Goal: Transaction & Acquisition: Purchase product/service

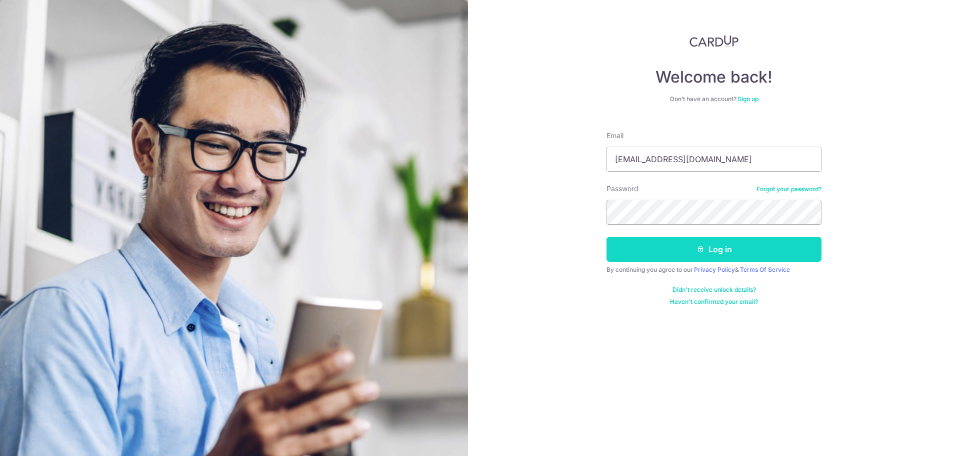
click at [710, 251] on button "Log in" at bounding box center [714, 249] width 215 height 25
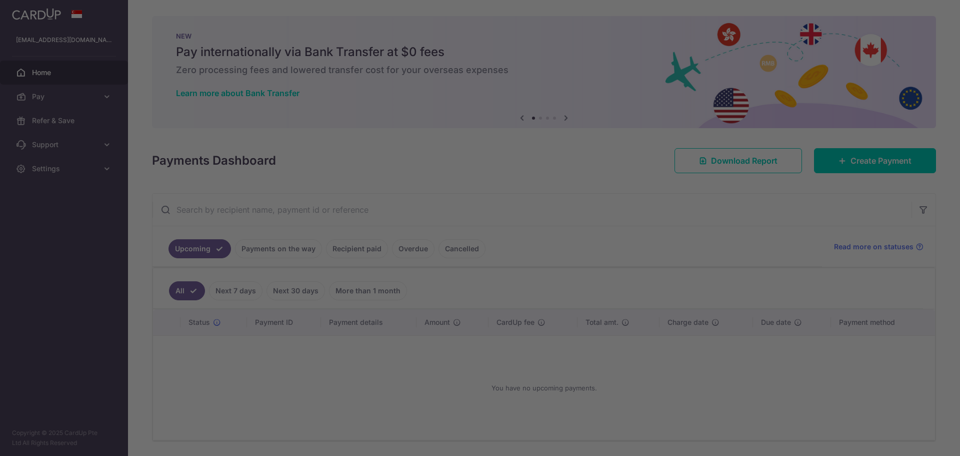
click at [878, 157] on div at bounding box center [485, 230] width 970 height 460
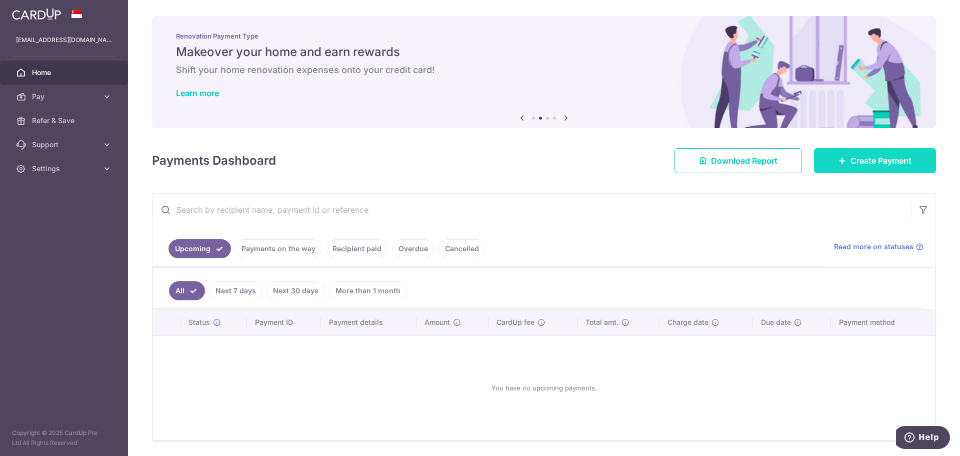
click at [869, 159] on span "Create Payment" at bounding box center [881, 161] width 61 height 12
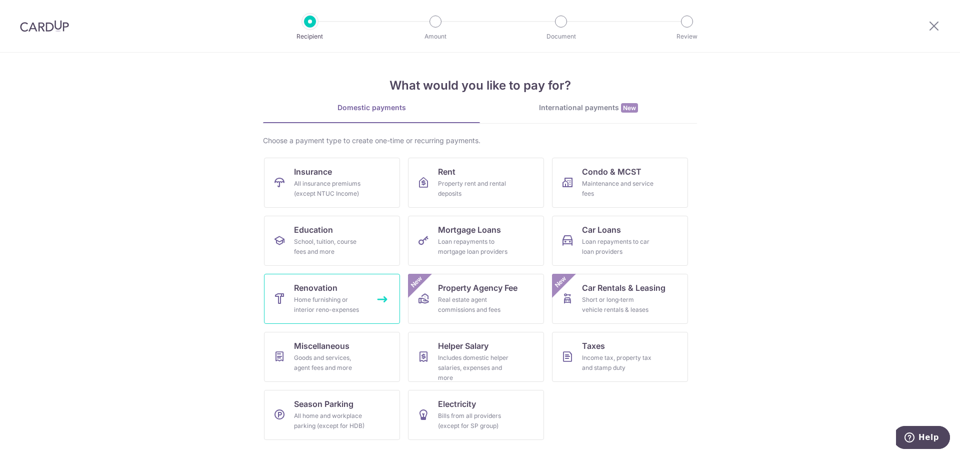
click at [349, 296] on div "Home furnishing or interior reno-expenses" at bounding box center [330, 305] width 72 height 20
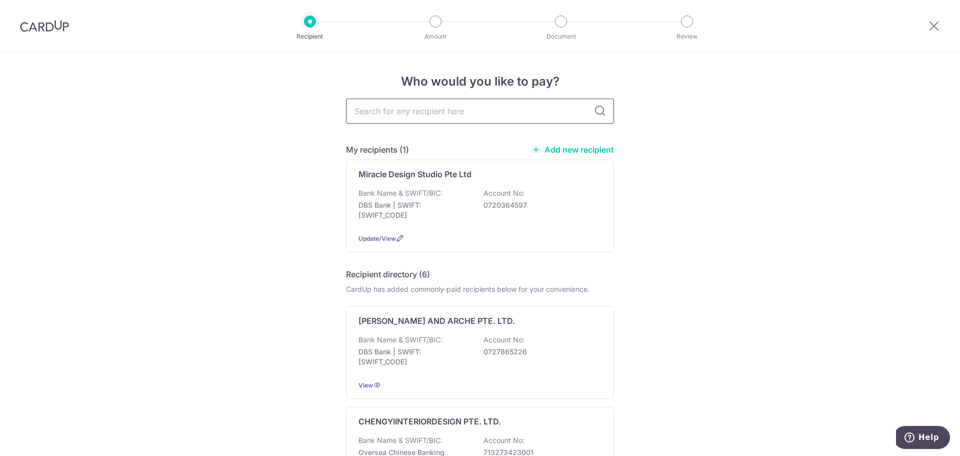
click at [532, 109] on input "text" at bounding box center [480, 111] width 268 height 25
type input "csa"
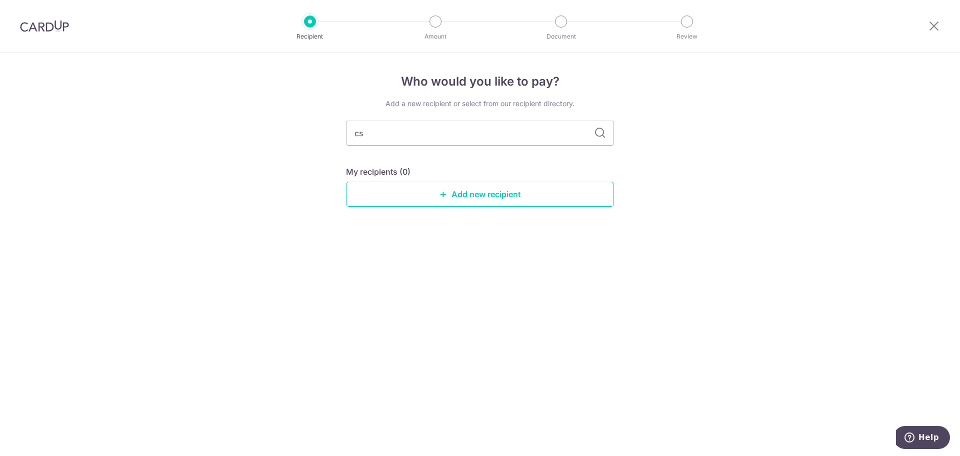
type input "c"
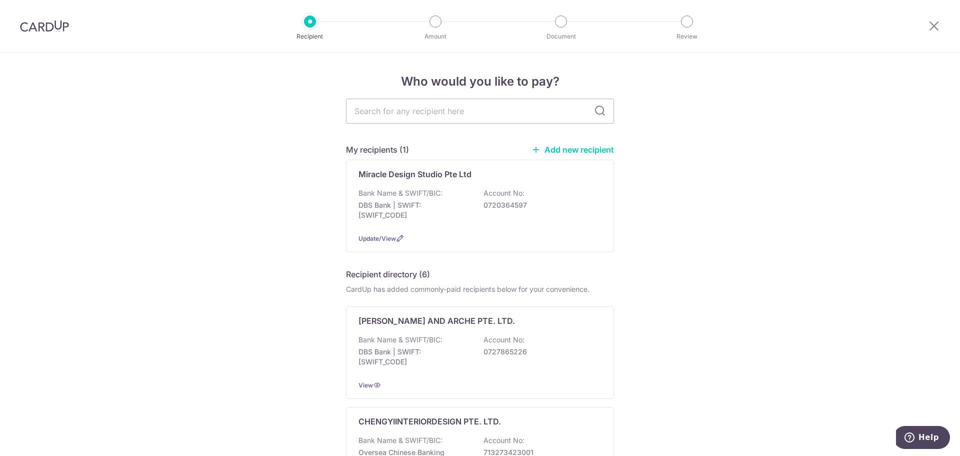
click at [597, 148] on link "Add new recipient" at bounding box center [573, 150] width 83 height 10
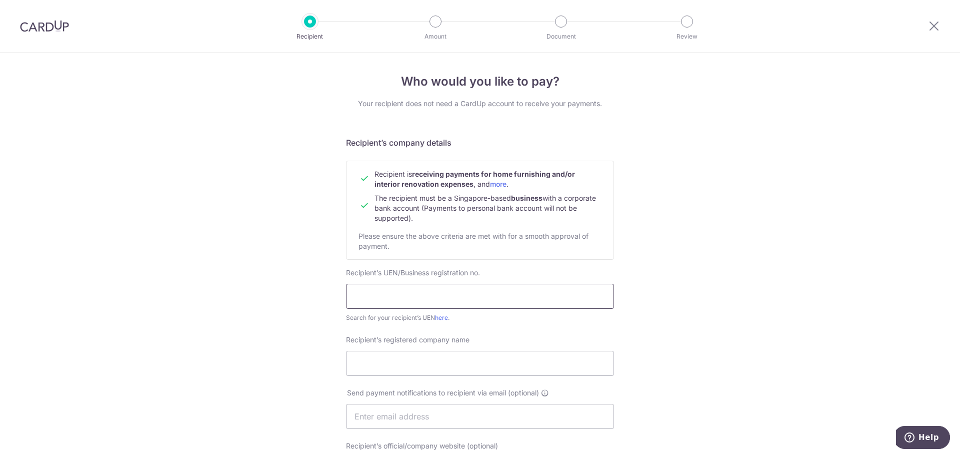
click at [483, 289] on input "text" at bounding box center [480, 296] width 268 height 25
type input "201503305H"
click at [461, 364] on input "Recipient’s registered company name" at bounding box center [480, 363] width 268 height 25
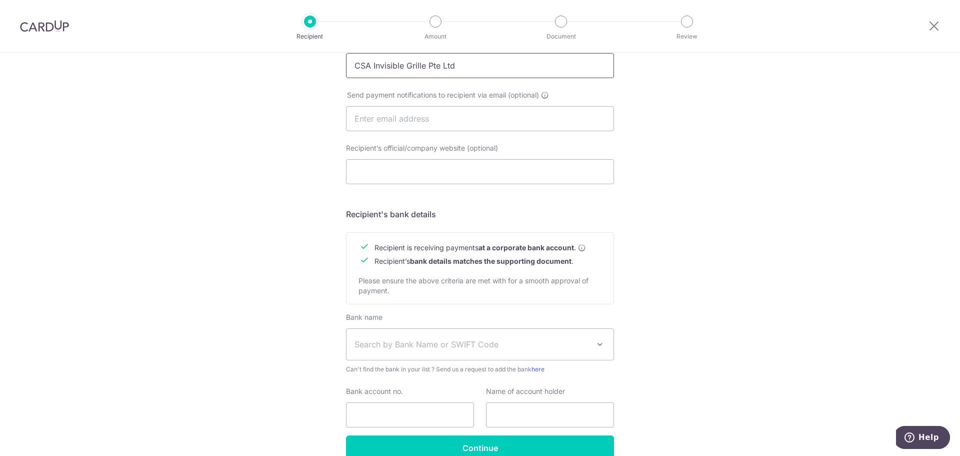
scroll to position [300, 0]
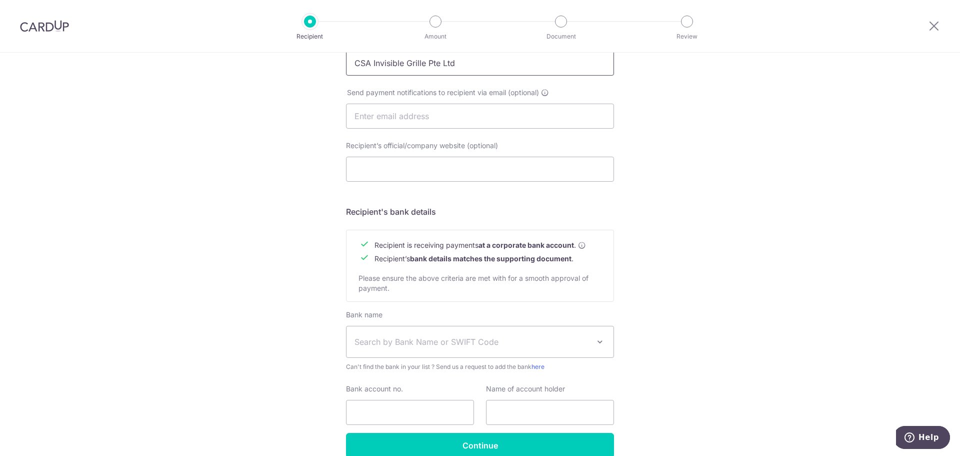
type input "CSA Invisible Grille Pte Ltd"
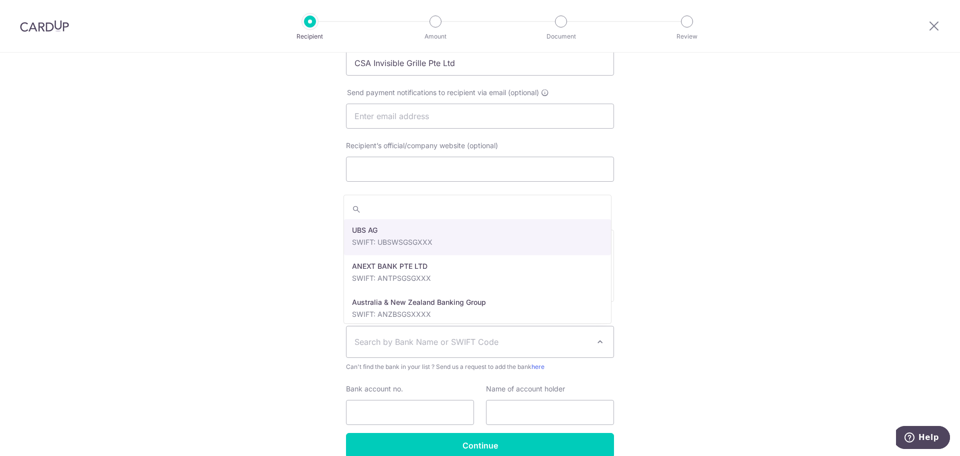
click at [483, 338] on span "Search by Bank Name or SWIFT Code" at bounding box center [472, 342] width 235 height 12
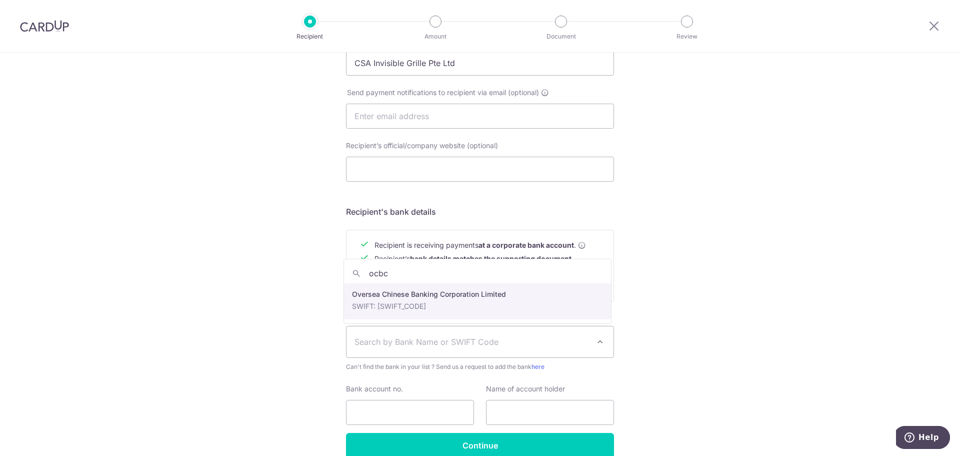
type input "ocbc"
select select "12"
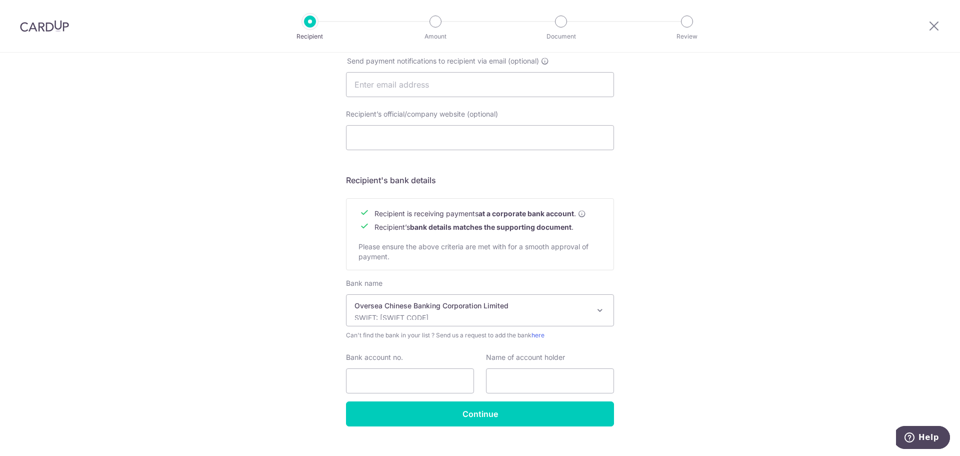
scroll to position [349, 0]
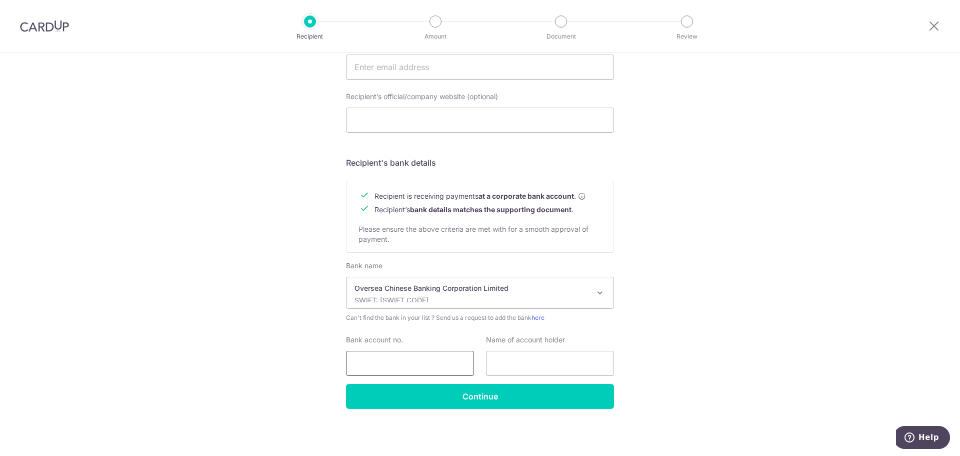
click at [420, 361] on input "Bank account no." at bounding box center [410, 363] width 128 height 25
type input "510243736001"
click at [521, 366] on input "text" at bounding box center [550, 363] width 128 height 25
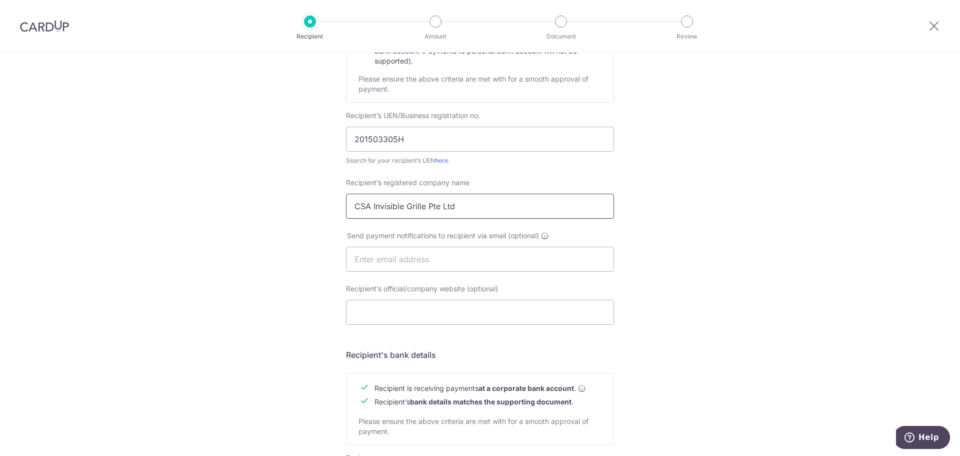
scroll to position [149, 0]
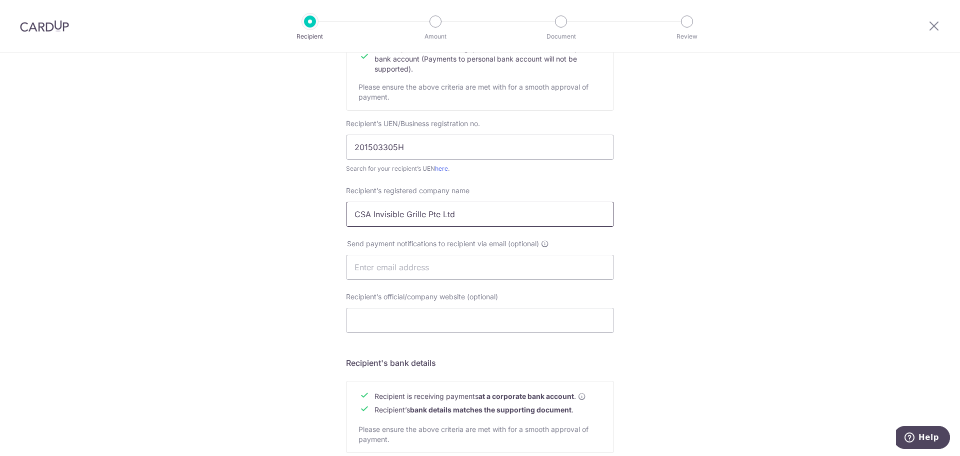
drag, startPoint x: 477, startPoint y: 220, endPoint x: 296, endPoint y: 218, distance: 181.6
click at [296, 218] on div "Who would you like to pay? Your recipient does not need a CardUp account to rec…" at bounding box center [480, 279] width 960 height 752
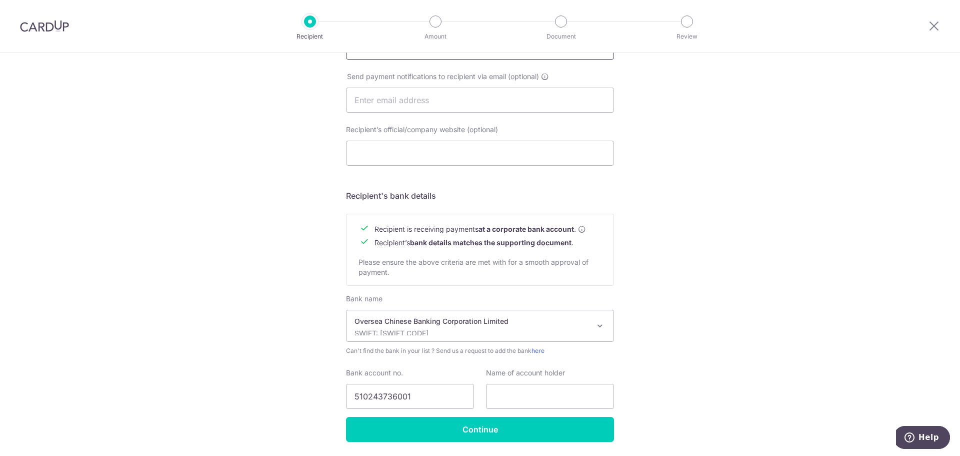
scroll to position [349, 0]
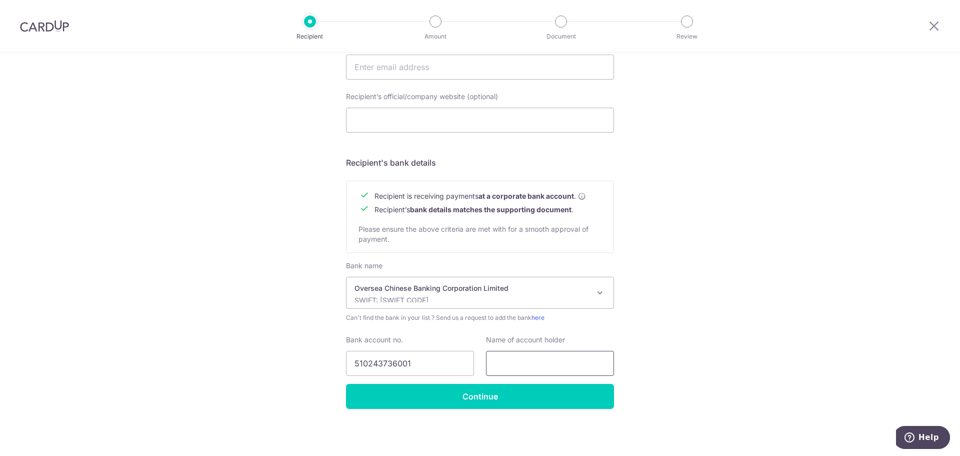
click at [562, 359] on input "text" at bounding box center [550, 363] width 128 height 25
paste input "CSA Invisible Grille Pte Ltd"
type input "CSA Invisible Grille Pte Ltd"
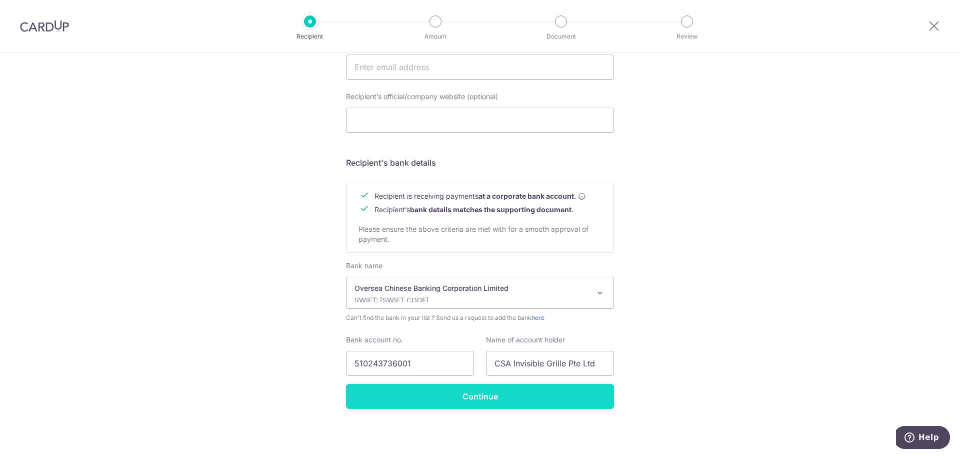
click at [544, 400] on input "Continue" at bounding box center [480, 396] width 268 height 25
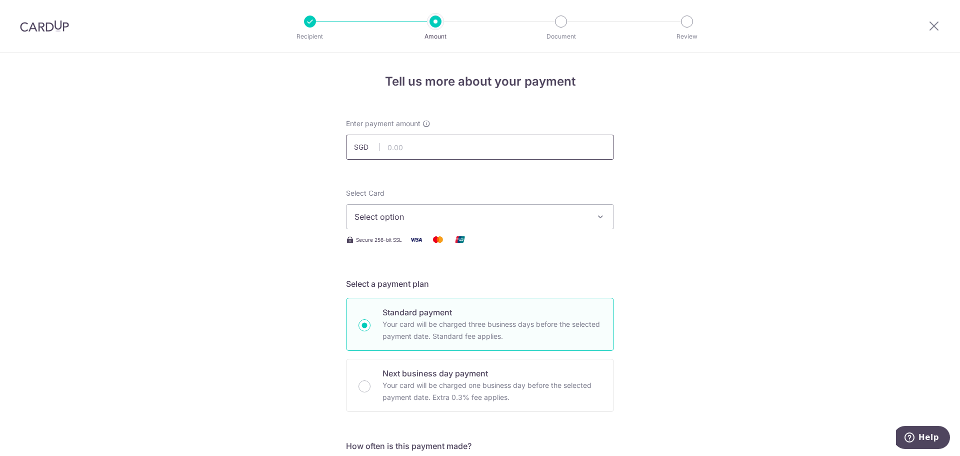
click at [433, 146] on input "text" at bounding box center [480, 147] width 268 height 25
type input "1,425.00"
click at [576, 226] on button "Select option" at bounding box center [480, 216] width 268 height 25
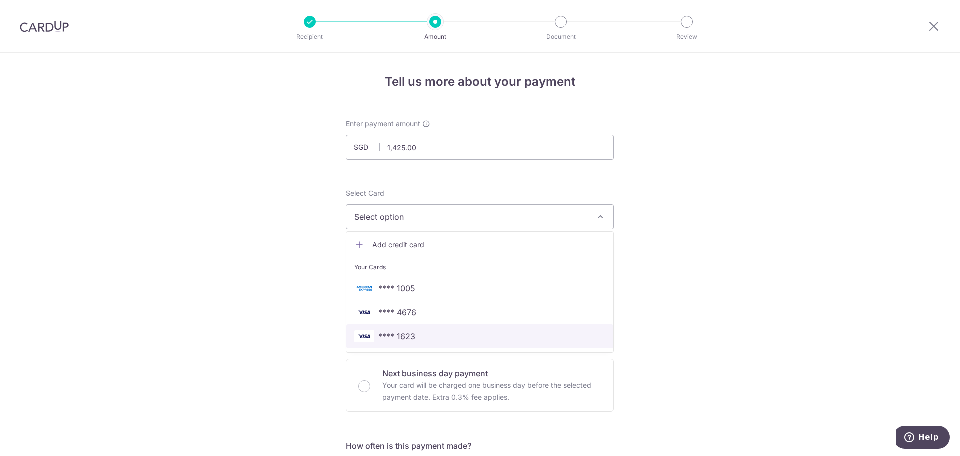
click at [443, 337] on span "**** 1623" at bounding box center [480, 336] width 251 height 12
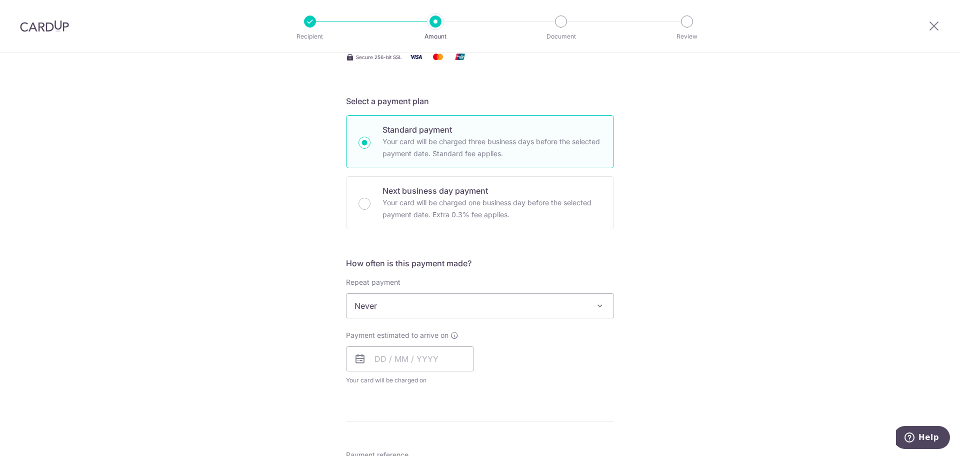
scroll to position [200, 0]
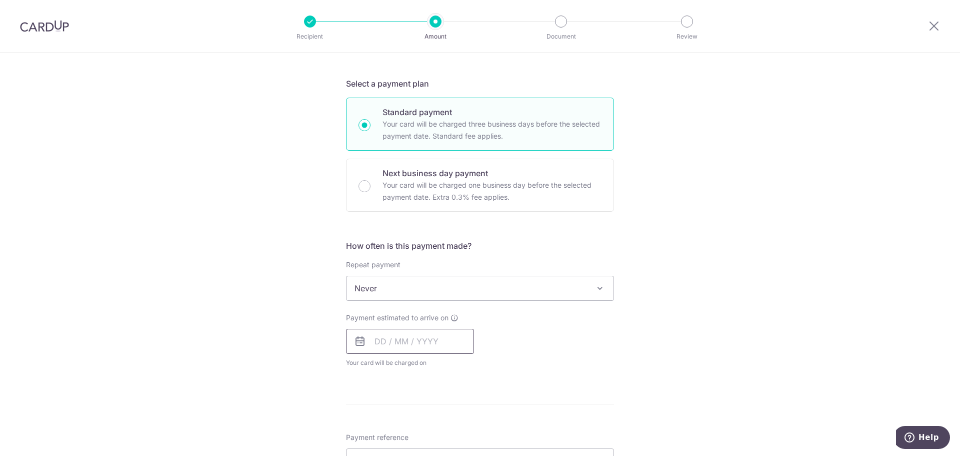
click at [444, 337] on input "text" at bounding box center [410, 341] width 128 height 25
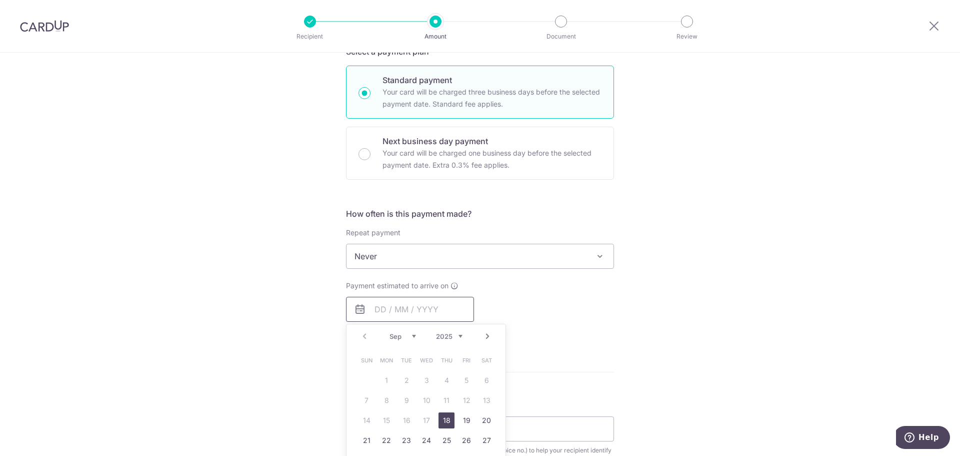
scroll to position [250, 0]
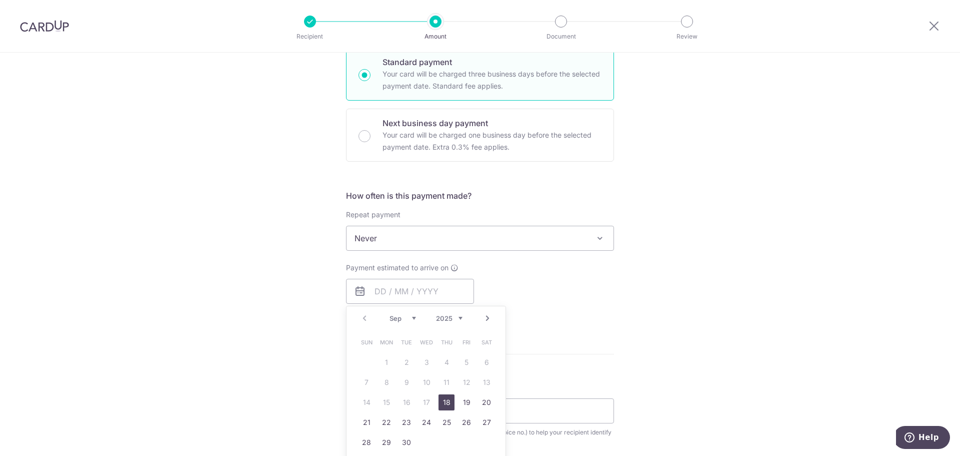
click at [444, 400] on link "18" at bounding box center [447, 402] width 16 height 16
type input "[DATE]"
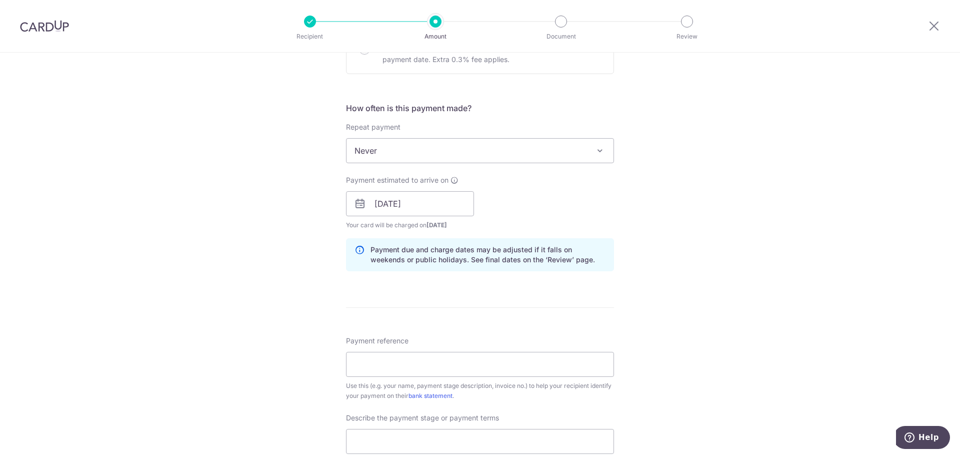
scroll to position [350, 0]
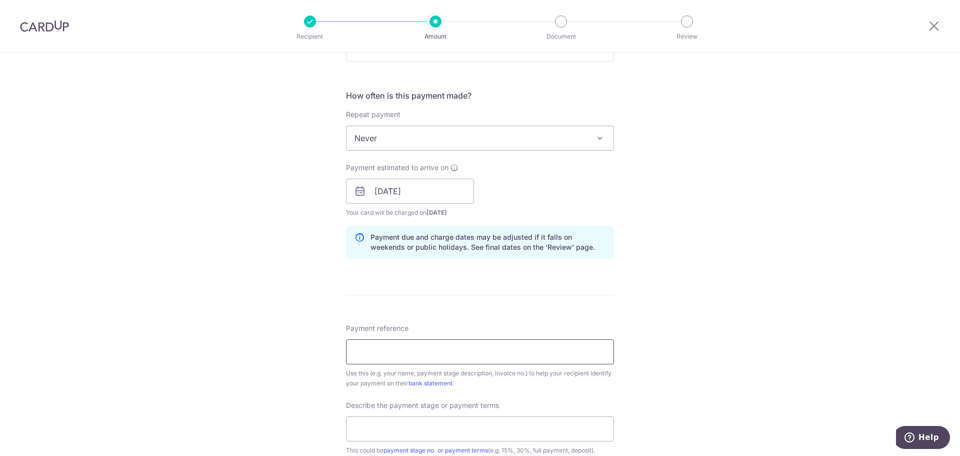
click at [431, 348] on input "Payment reference" at bounding box center [480, 351] width 268 height 25
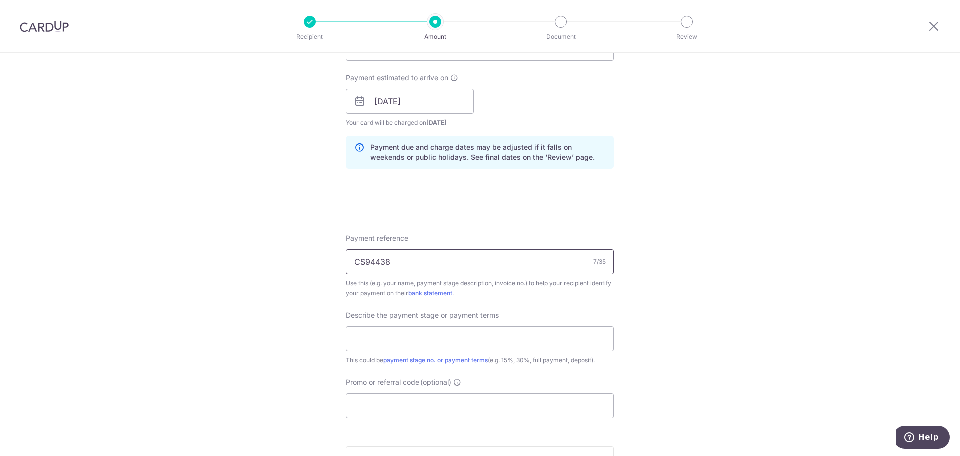
scroll to position [450, 0]
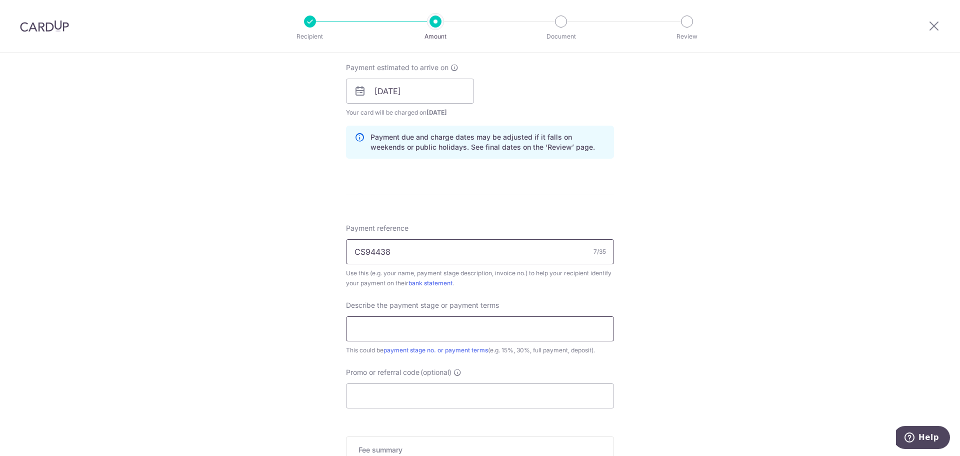
type input "CS94438"
click at [562, 328] on input "text" at bounding box center [480, 328] width 268 height 25
type input "D"
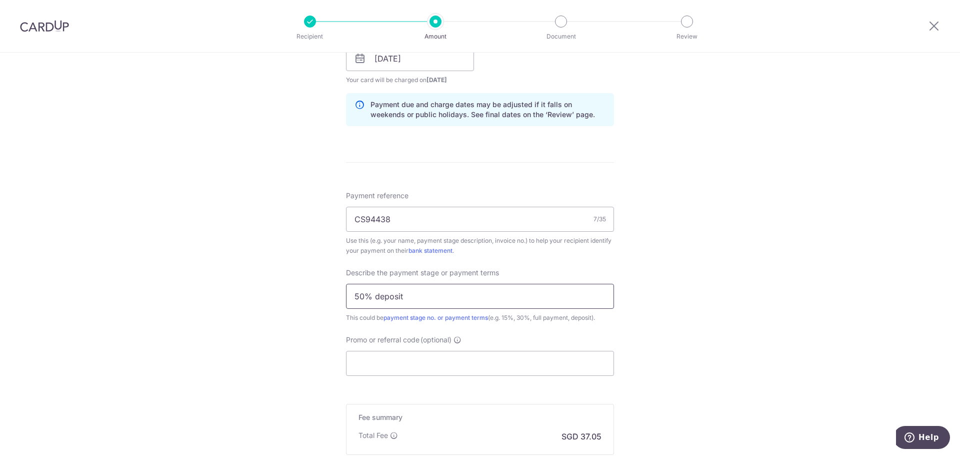
scroll to position [500, 0]
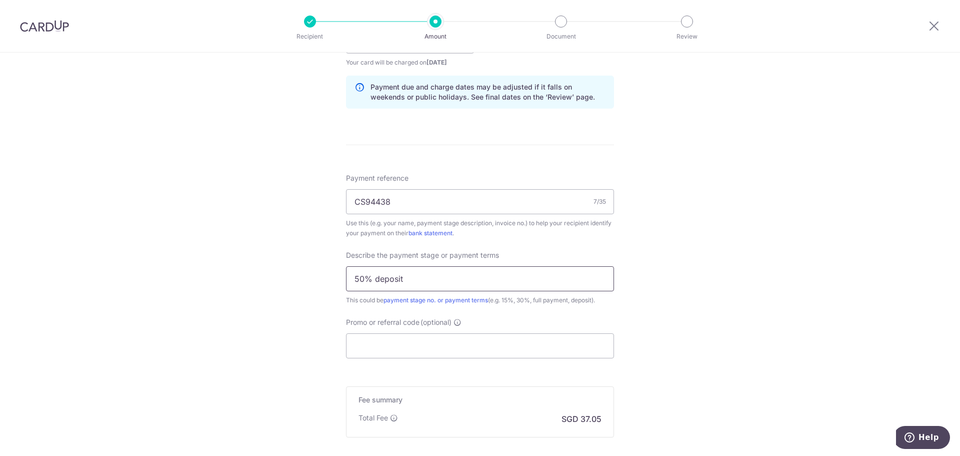
type input "50% deposit"
click at [456, 341] on input "Promo or referral code (optional)" at bounding box center [480, 345] width 268 height 25
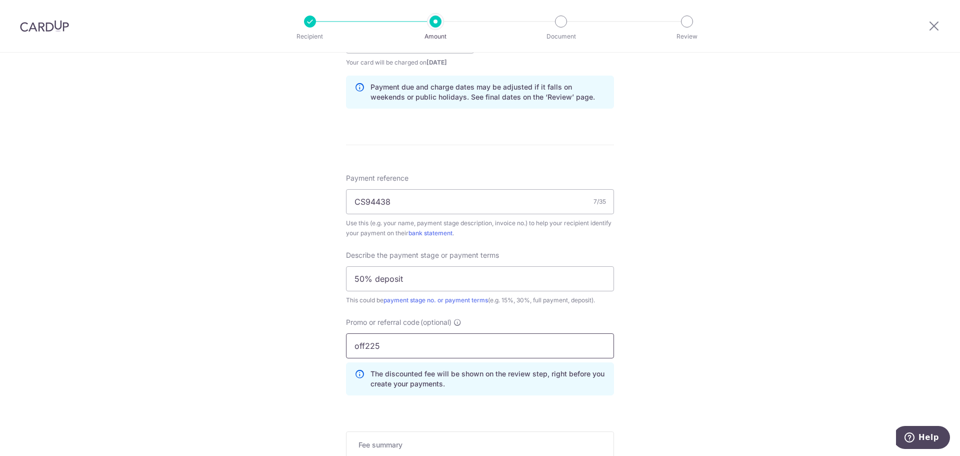
type input "off225"
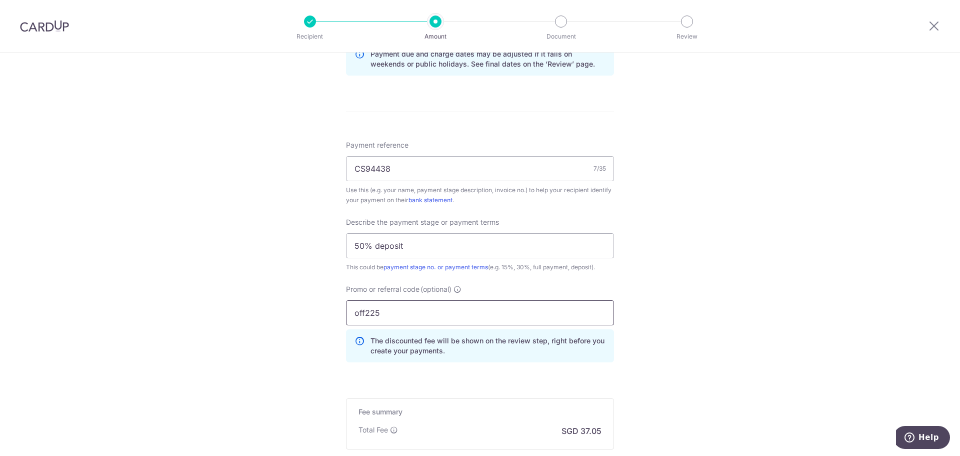
scroll to position [600, 0]
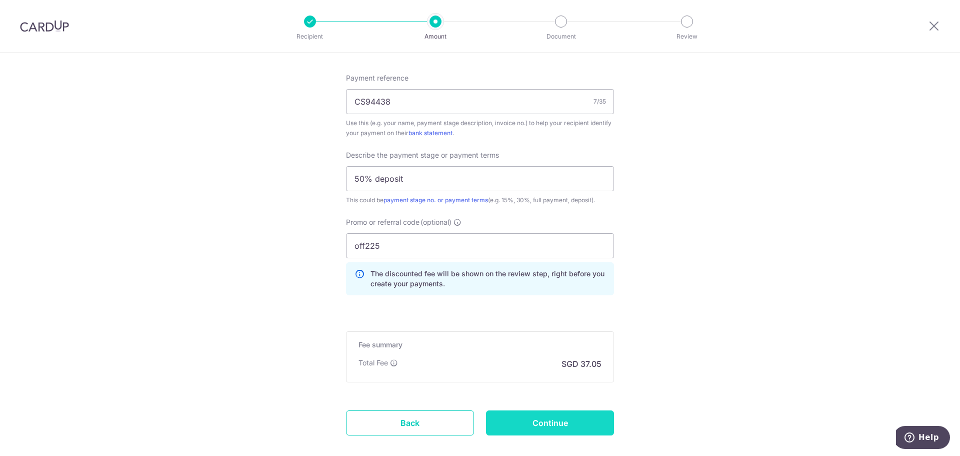
click at [556, 421] on input "Continue" at bounding box center [550, 422] width 128 height 25
type input "Create Schedule"
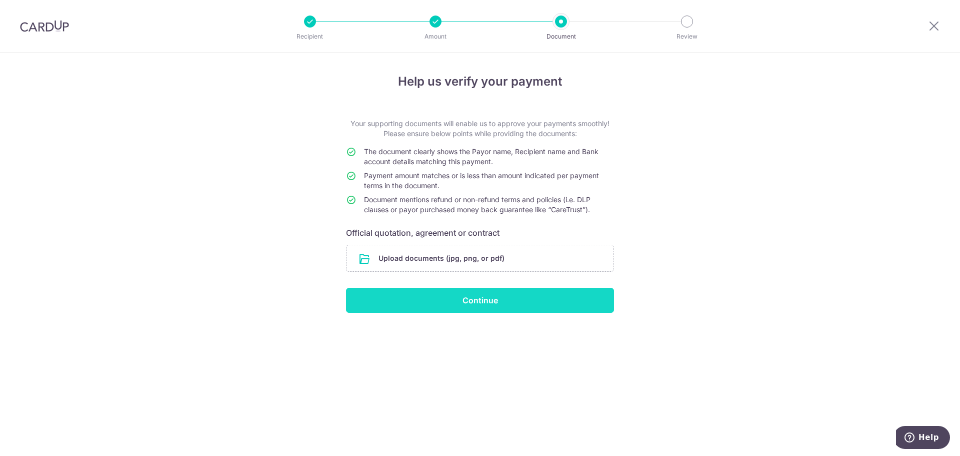
click at [490, 302] on input "Continue" at bounding box center [480, 300] width 268 height 25
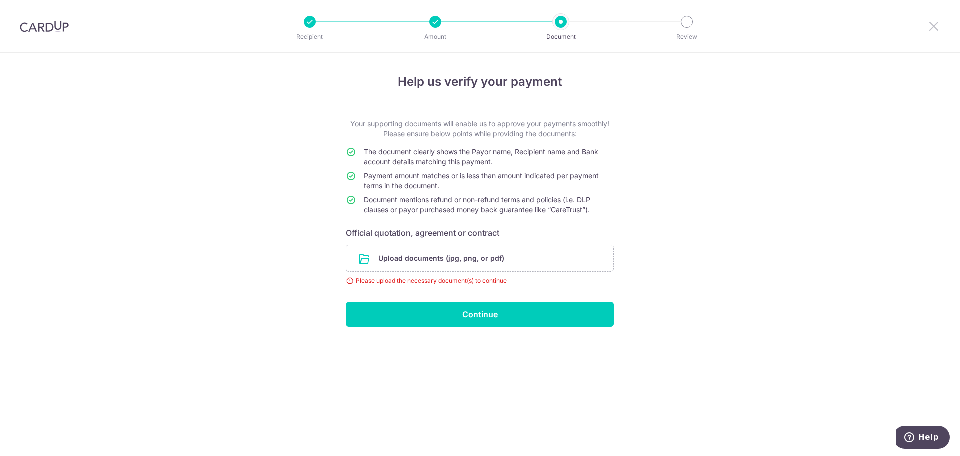
click at [938, 23] on icon at bounding box center [934, 26] width 12 height 13
